Goal: Task Accomplishment & Management: Manage account settings

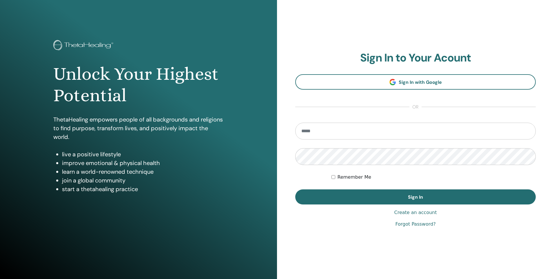
click at [333, 132] on input "email" at bounding box center [415, 131] width 241 height 17
type input "**********"
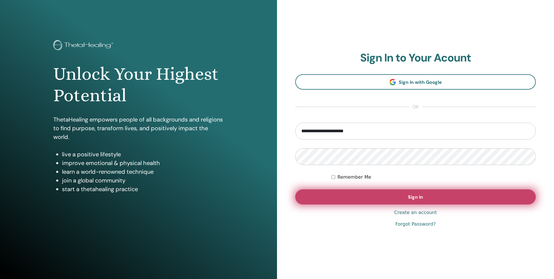
click at [422, 199] on span "Sign In" at bounding box center [415, 197] width 15 height 6
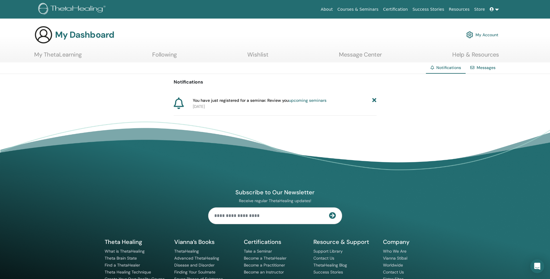
click at [335, 10] on link "About" at bounding box center [326, 9] width 17 height 11
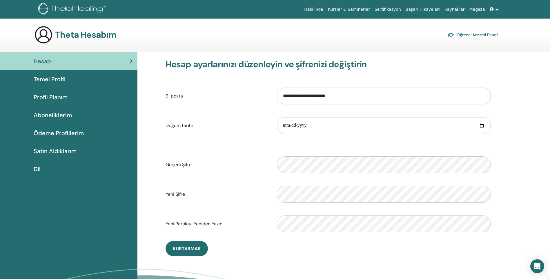
click at [58, 82] on span "Temel Profil" at bounding box center [50, 79] width 32 height 9
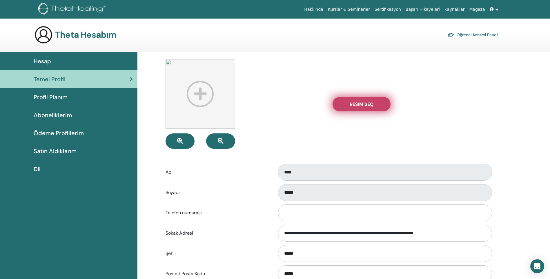
click at [367, 101] on span "Resim Seç" at bounding box center [362, 104] width 24 height 6
click at [365, 102] on input "Resim Seç" at bounding box center [362, 104] width 8 height 4
type input "**********"
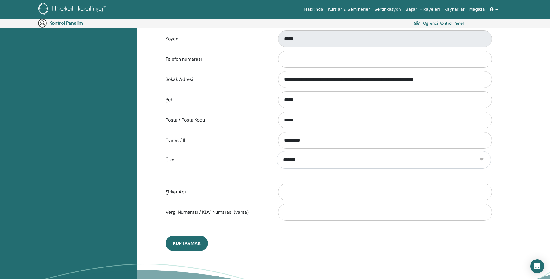
scroll to position [125, 0]
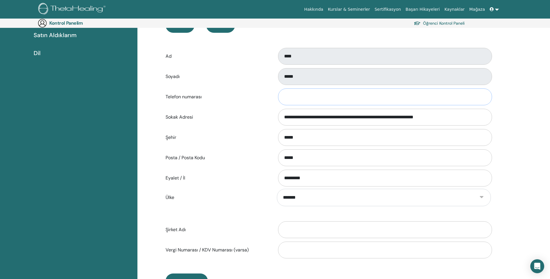
click at [302, 97] on input "Telefon numarası" at bounding box center [385, 96] width 214 height 17
type input "**********"
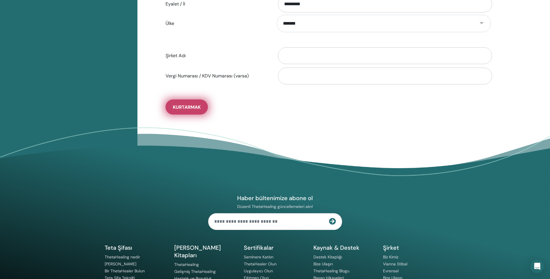
click at [184, 107] on span "Kurtarmak" at bounding box center [187, 107] width 28 height 6
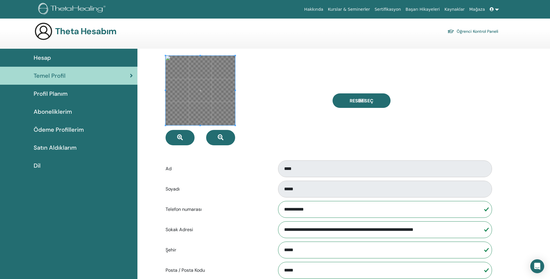
scroll to position [0, 0]
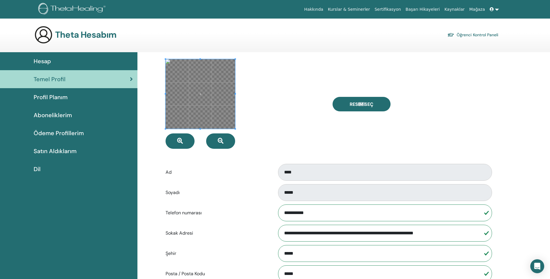
click at [218, 95] on span at bounding box center [201, 94] width 70 height 70
click at [45, 59] on span "Hesap" at bounding box center [42, 61] width 17 height 9
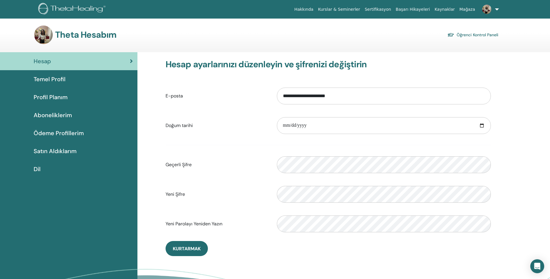
click at [498, 9] on link at bounding box center [490, 9] width 24 height 19
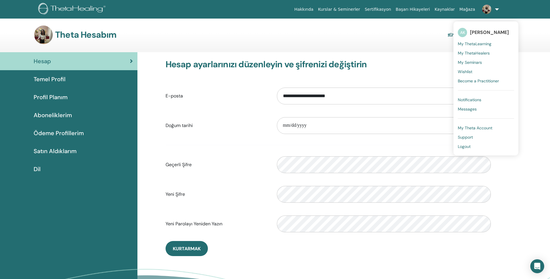
click at [467, 146] on span "Logout" at bounding box center [464, 146] width 13 height 5
